Goal: Task Accomplishment & Management: Use online tool/utility

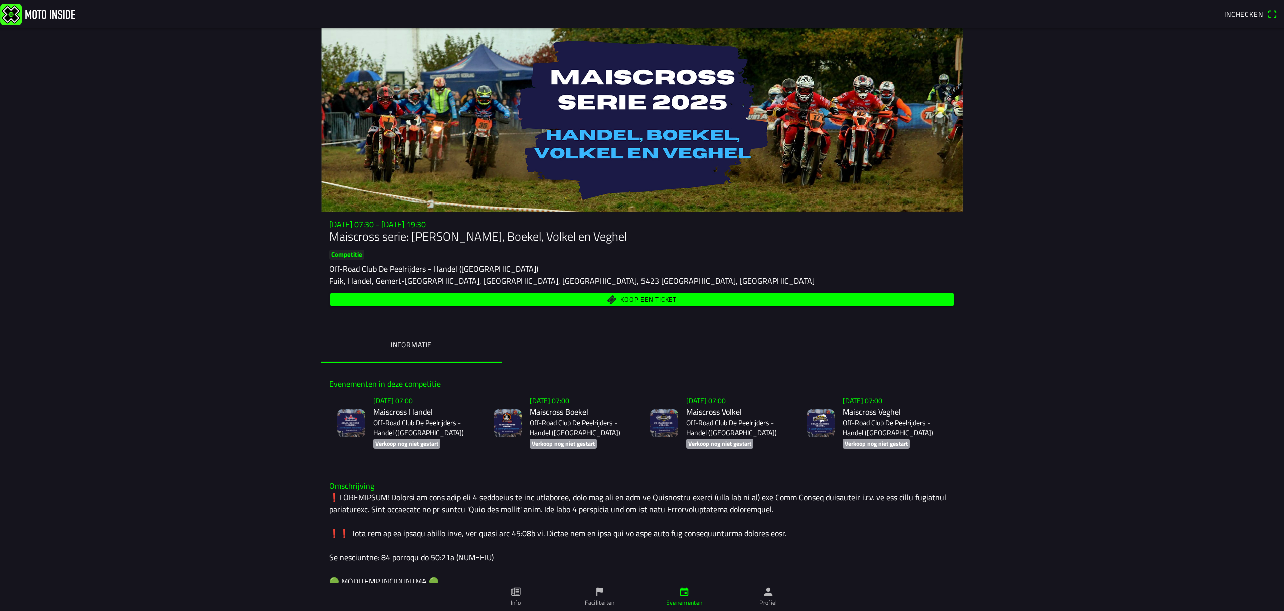
click at [182, 297] on main "[DATE] 07:30 - [DATE] 19:30 Maiscross serie: Handel, Boekel, Volkel en Veghel C…" at bounding box center [642, 319] width 1284 height 583
click at [1244, 19] on span "Inchecken" at bounding box center [1243, 14] width 39 height 11
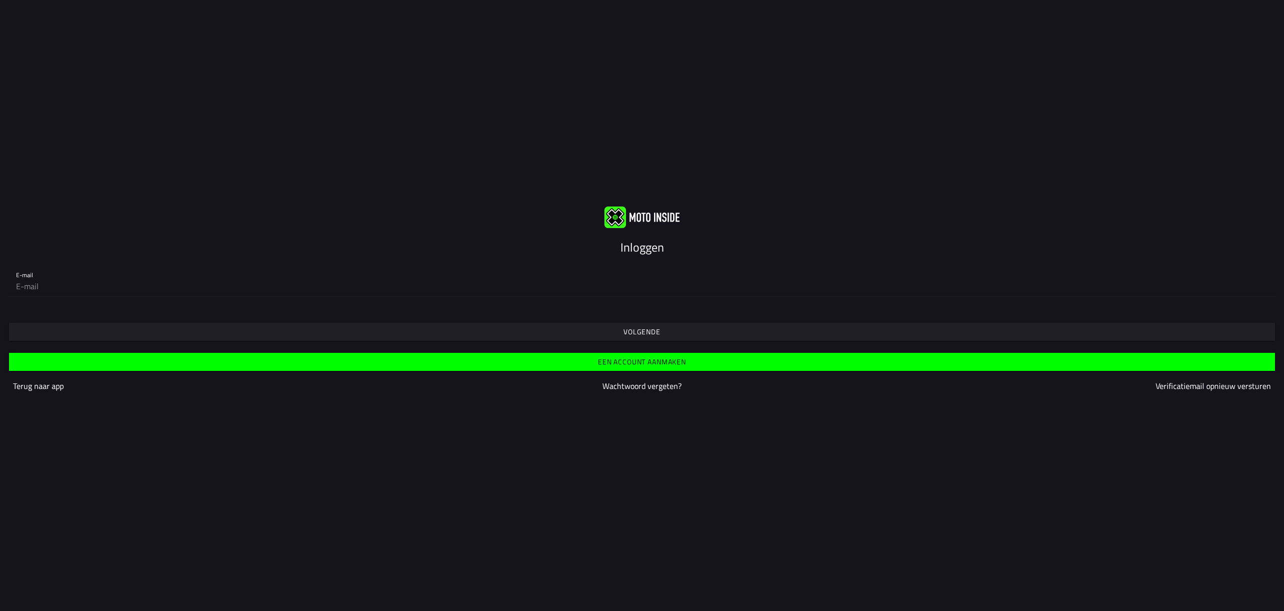
click at [0, 0] on slot "Volgende" at bounding box center [0, 0] width 0 height 0
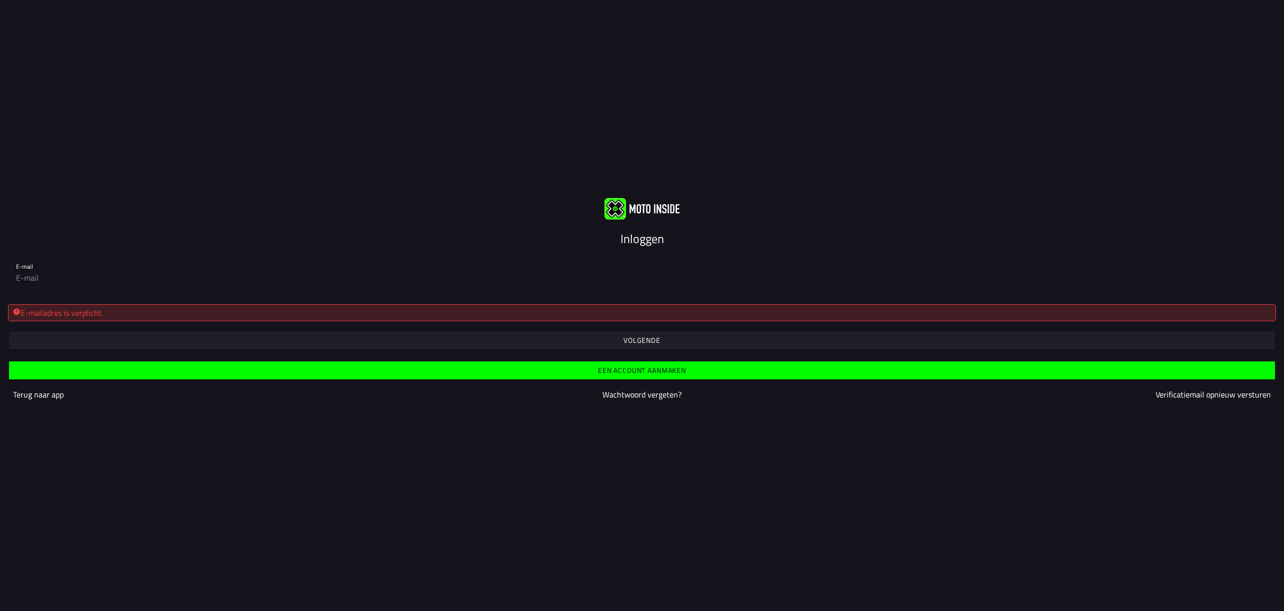
click at [148, 332] on span "button" at bounding box center [642, 341] width 1250 height 18
click at [172, 332] on span "button" at bounding box center [642, 341] width 1250 height 18
click at [87, 268] on input "email" at bounding box center [642, 278] width 1252 height 20
type input "[EMAIL_ADDRESS][DOMAIN_NAME]"
click at [323, 335] on span "button" at bounding box center [642, 341] width 1250 height 18
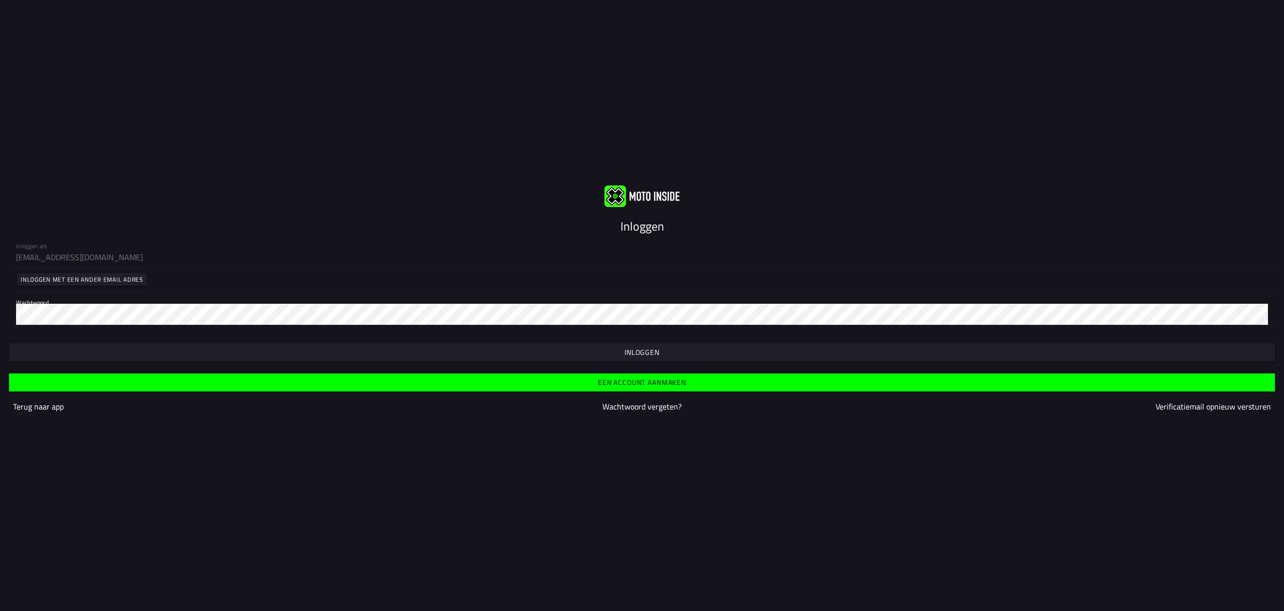
click at [222, 344] on span "button" at bounding box center [642, 353] width 1250 height 18
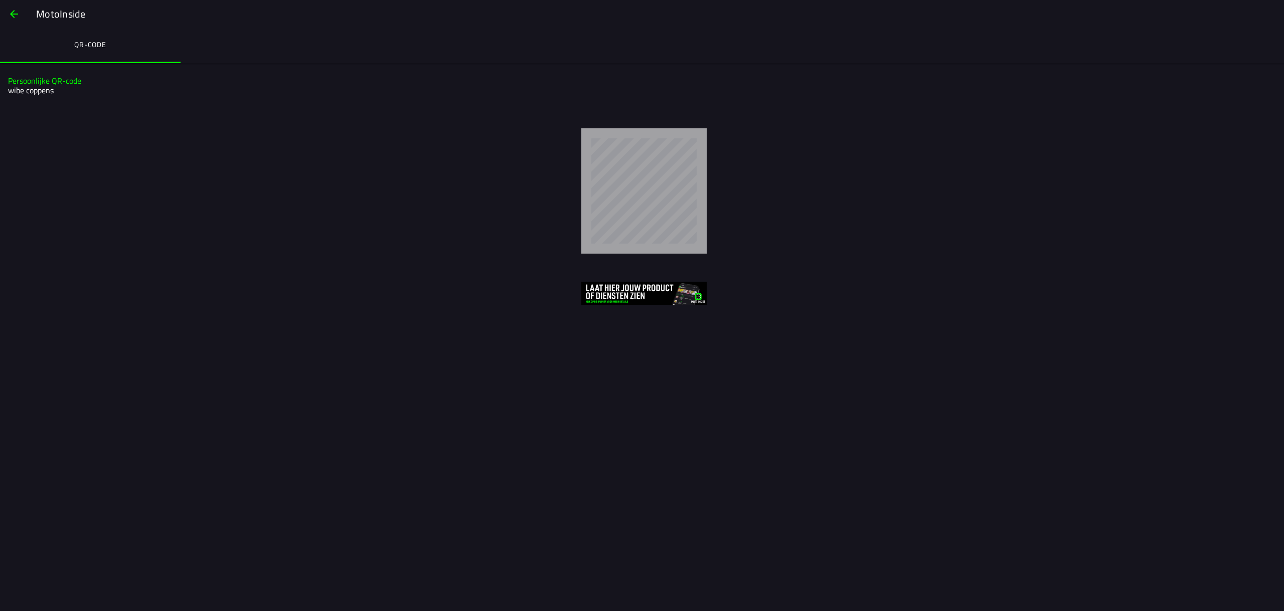
click at [644, 294] on img at bounding box center [643, 294] width 125 height 24
click at [612, 301] on img at bounding box center [643, 294] width 125 height 24
click at [15, 17] on span "button" at bounding box center [14, 14] width 12 height 24
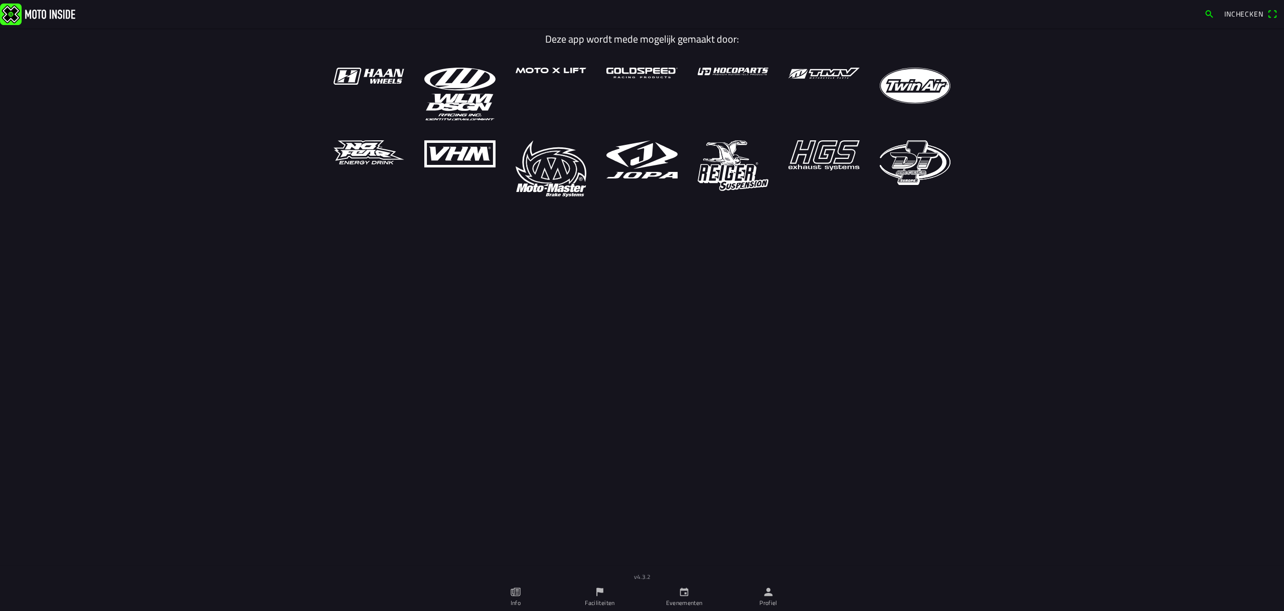
click at [683, 594] on icon "calendar" at bounding box center [684, 592] width 11 height 11
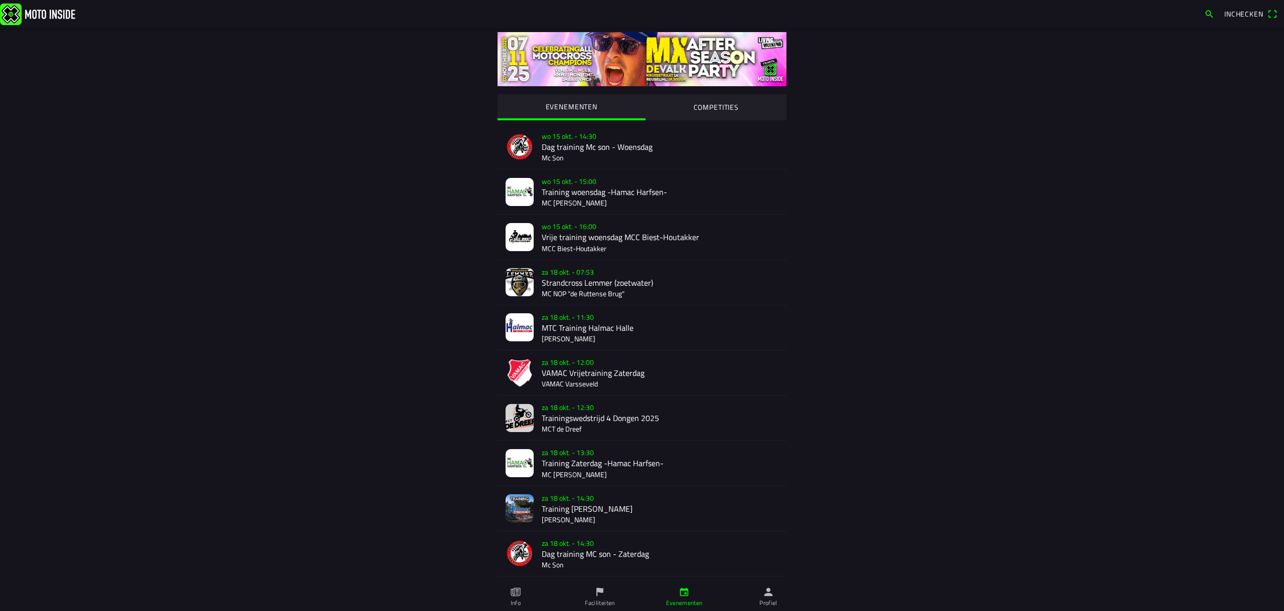
click at [520, 600] on ion-label "Info" at bounding box center [516, 603] width 10 height 9
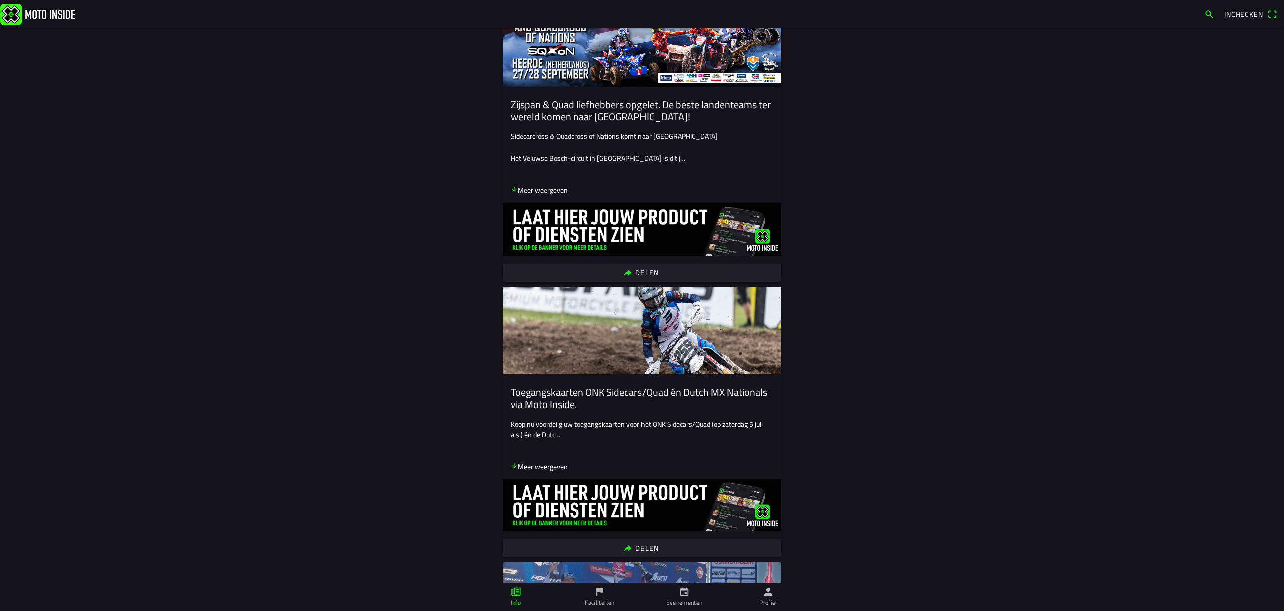
scroll to position [548, 0]
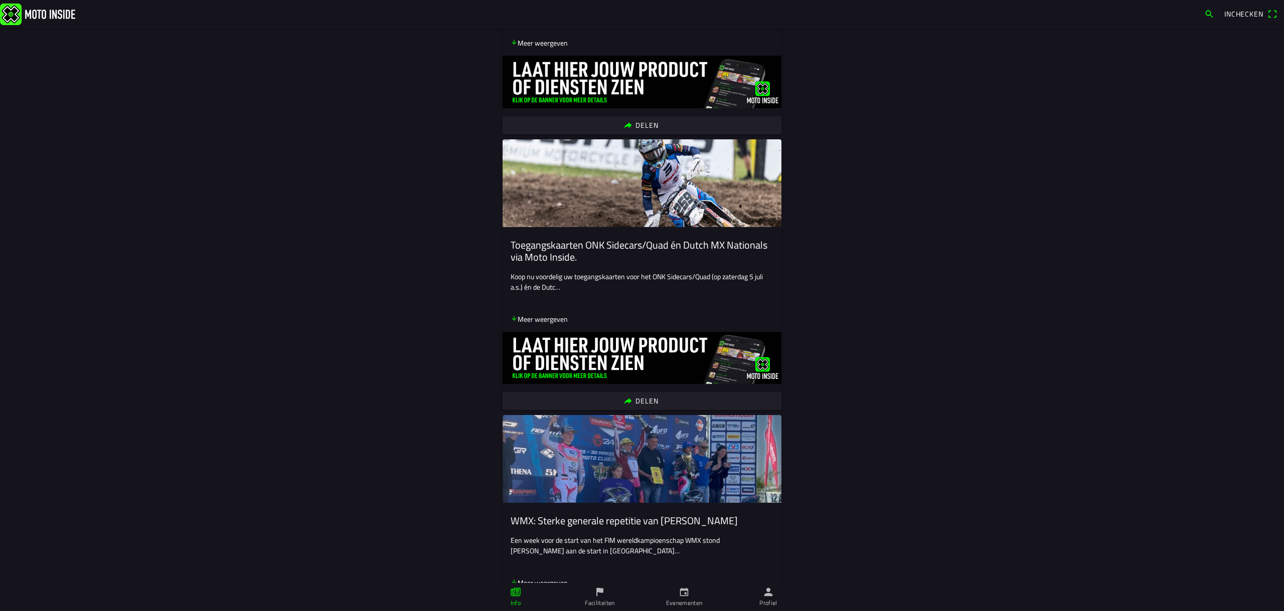
click at [682, 604] on ion-label "Evenementen" at bounding box center [684, 603] width 37 height 9
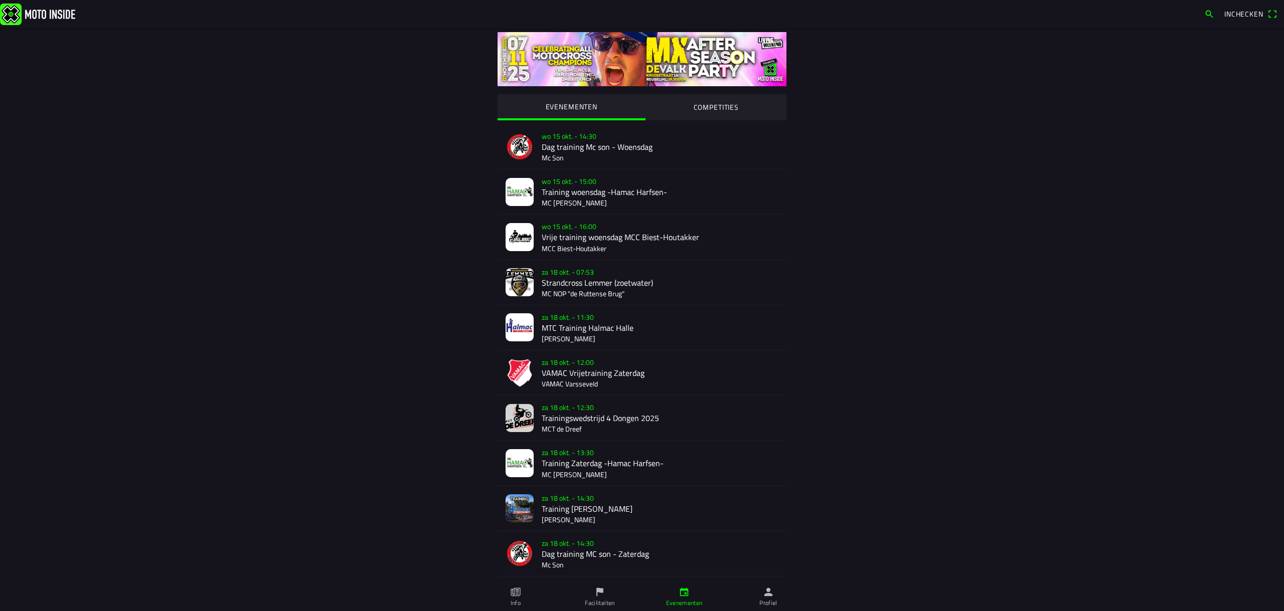
click at [780, 594] on link "Profiel" at bounding box center [768, 597] width 84 height 28
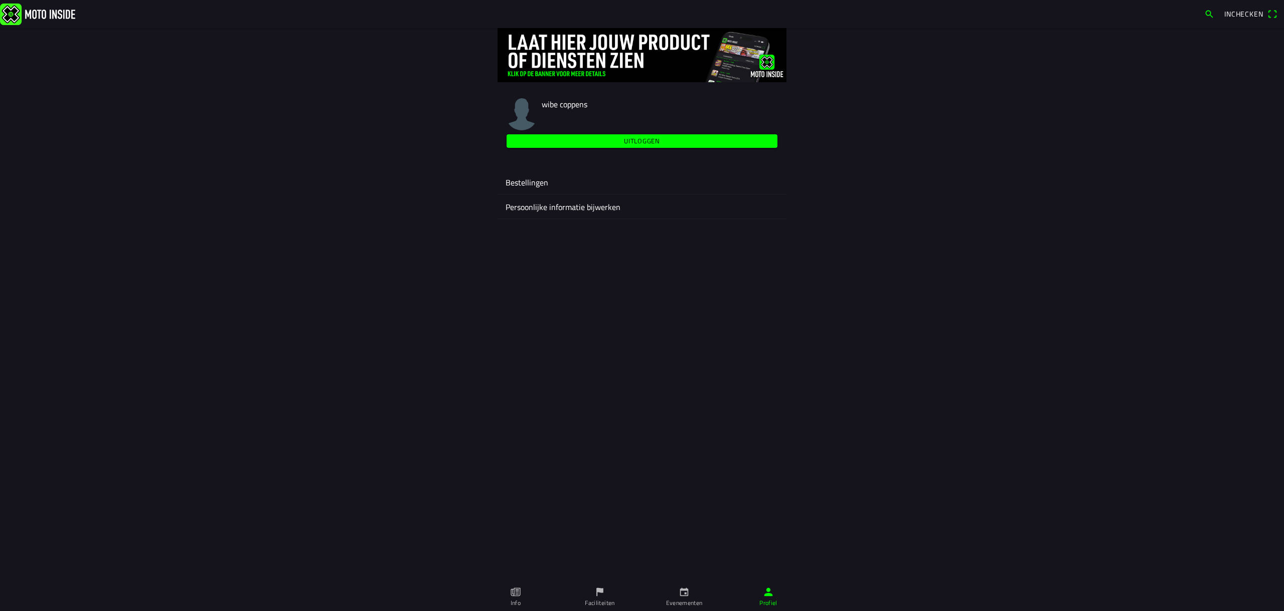
click at [619, 141] on span "Uitloggen" at bounding box center [642, 141] width 259 height 14
